Goal: Navigation & Orientation: Find specific page/section

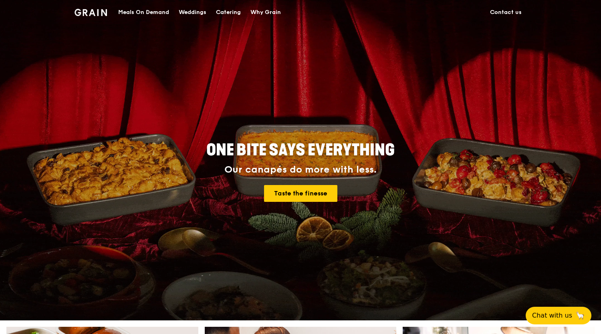
click at [222, 10] on div "Catering" at bounding box center [228, 12] width 25 height 24
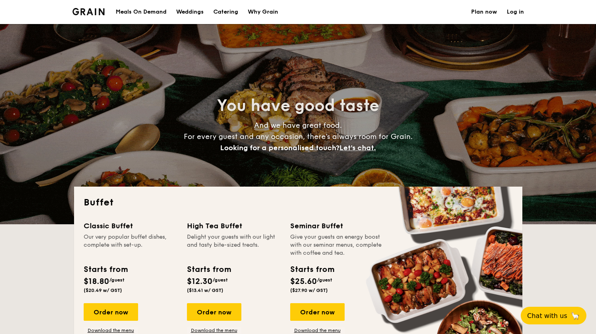
select select
click at [139, 15] on div "Meals On Demand" at bounding box center [141, 12] width 51 height 24
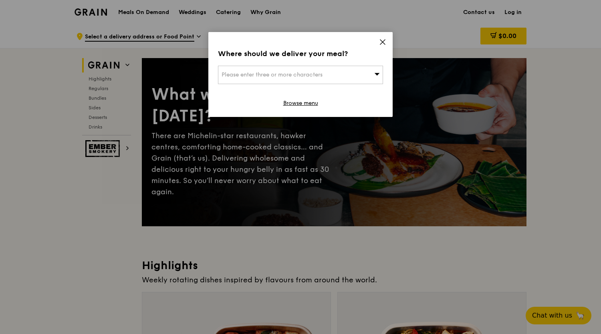
click at [383, 44] on icon at bounding box center [382, 41] width 7 height 7
